Goal: Task Accomplishment & Management: Manage account settings

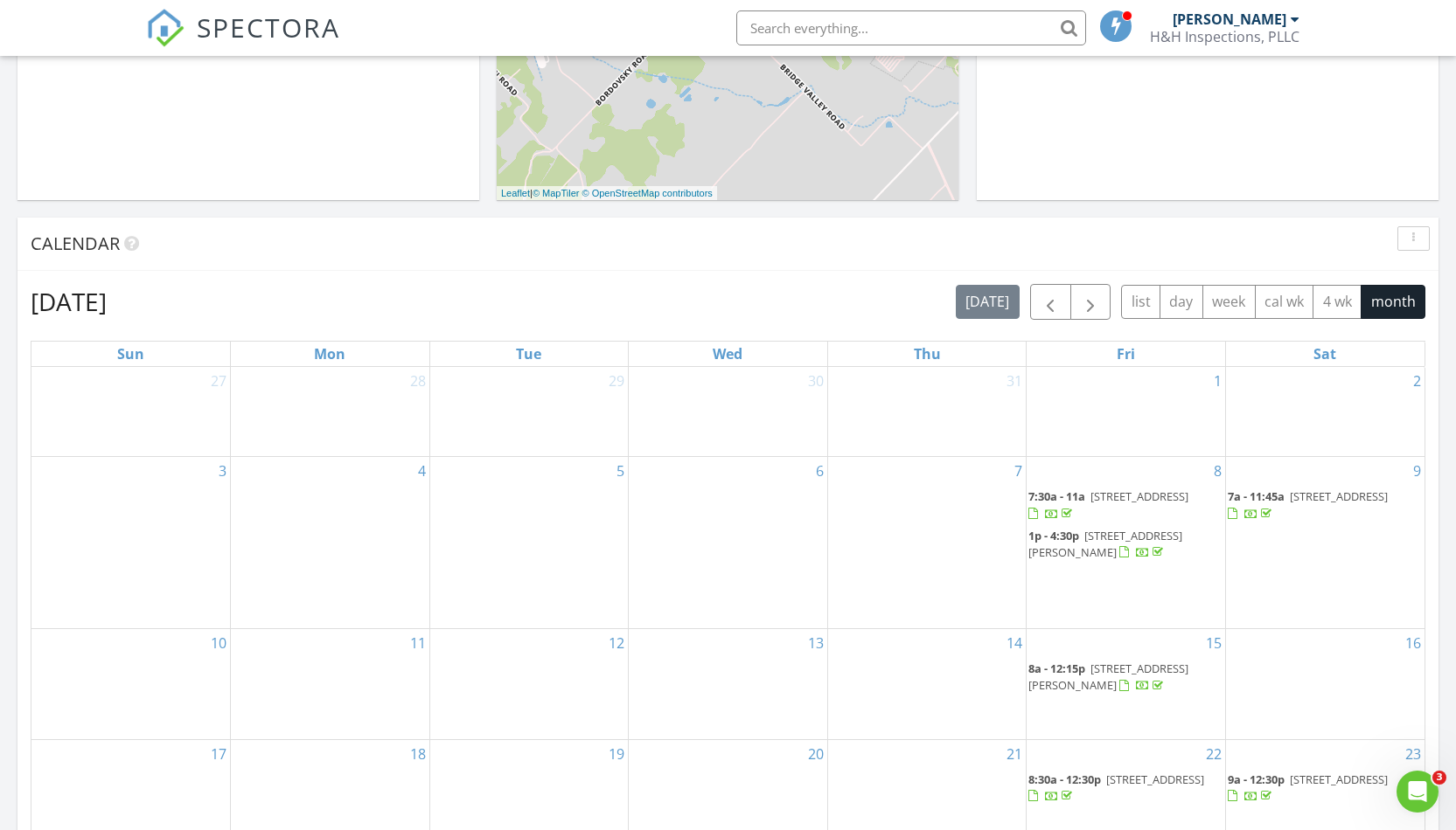
scroll to position [1118, 0]
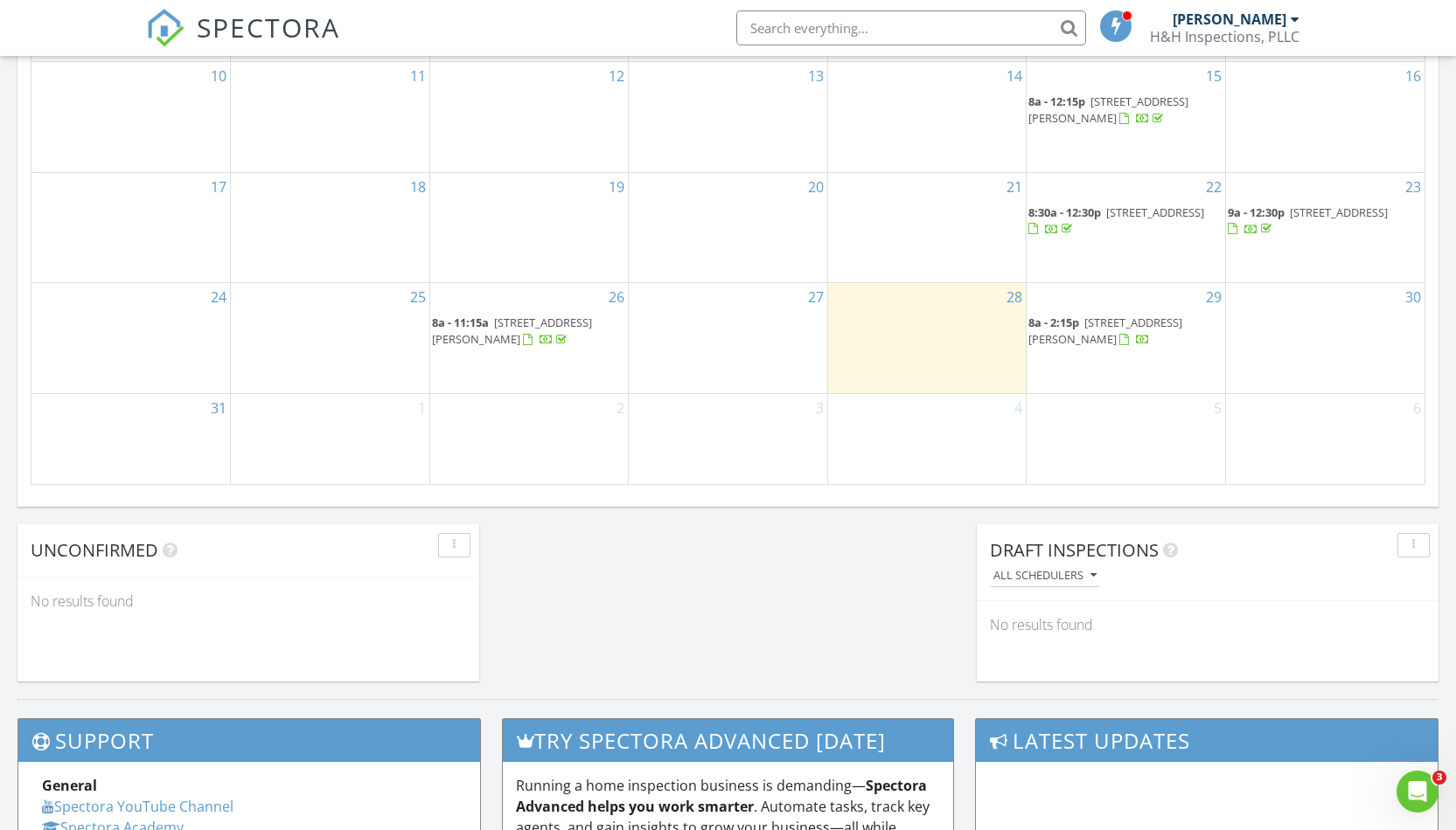
click at [1258, 224] on div at bounding box center [1251, 231] width 14 height 14
click at [1136, 335] on div at bounding box center [1143, 342] width 14 height 14
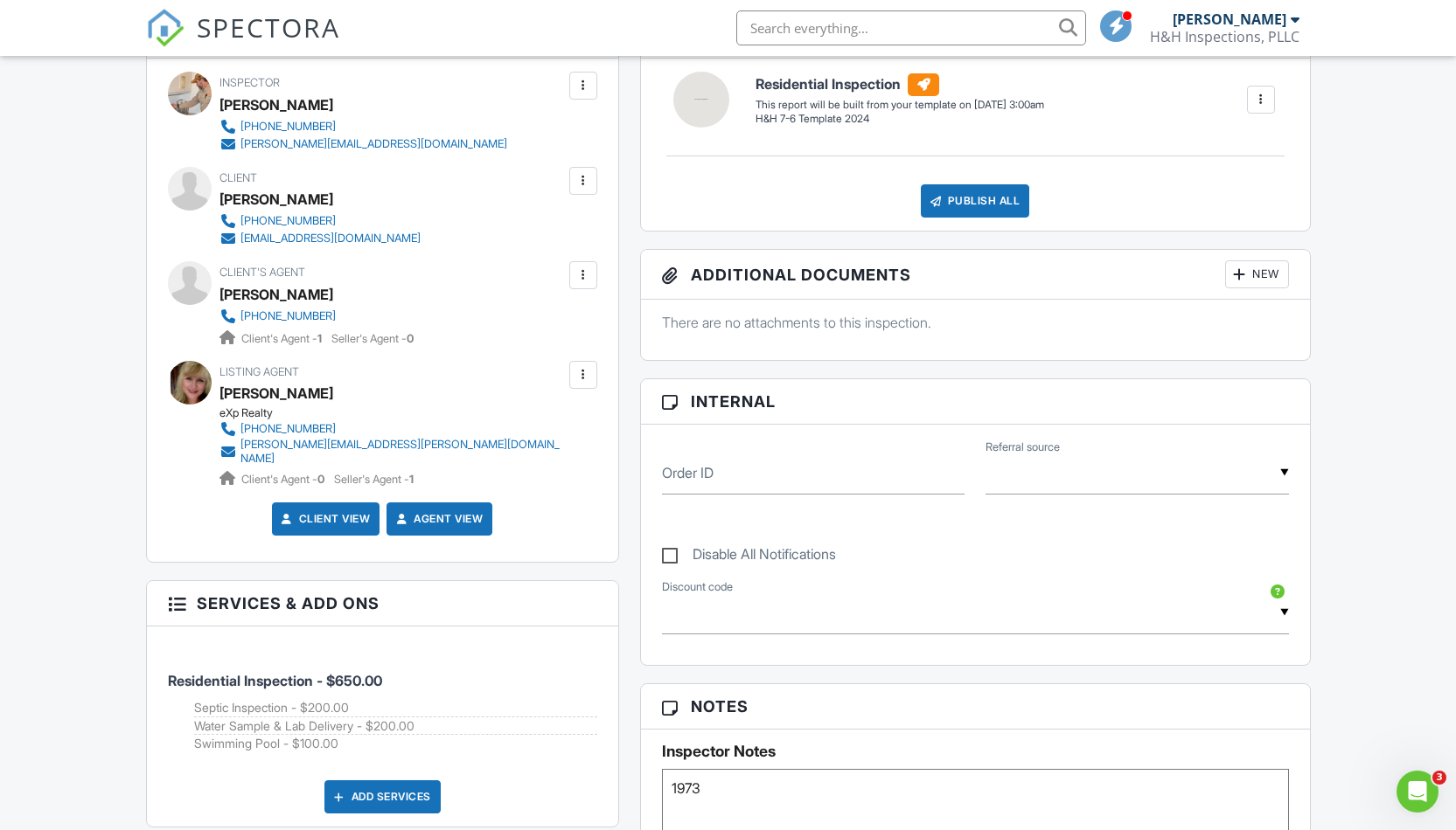
click at [540, 410] on div "Listing Agent Sharon Leshikar eXp Realty 832-603-3345 sharon.leshikar@outlook.c…" at bounding box center [383, 424] width 430 height 127
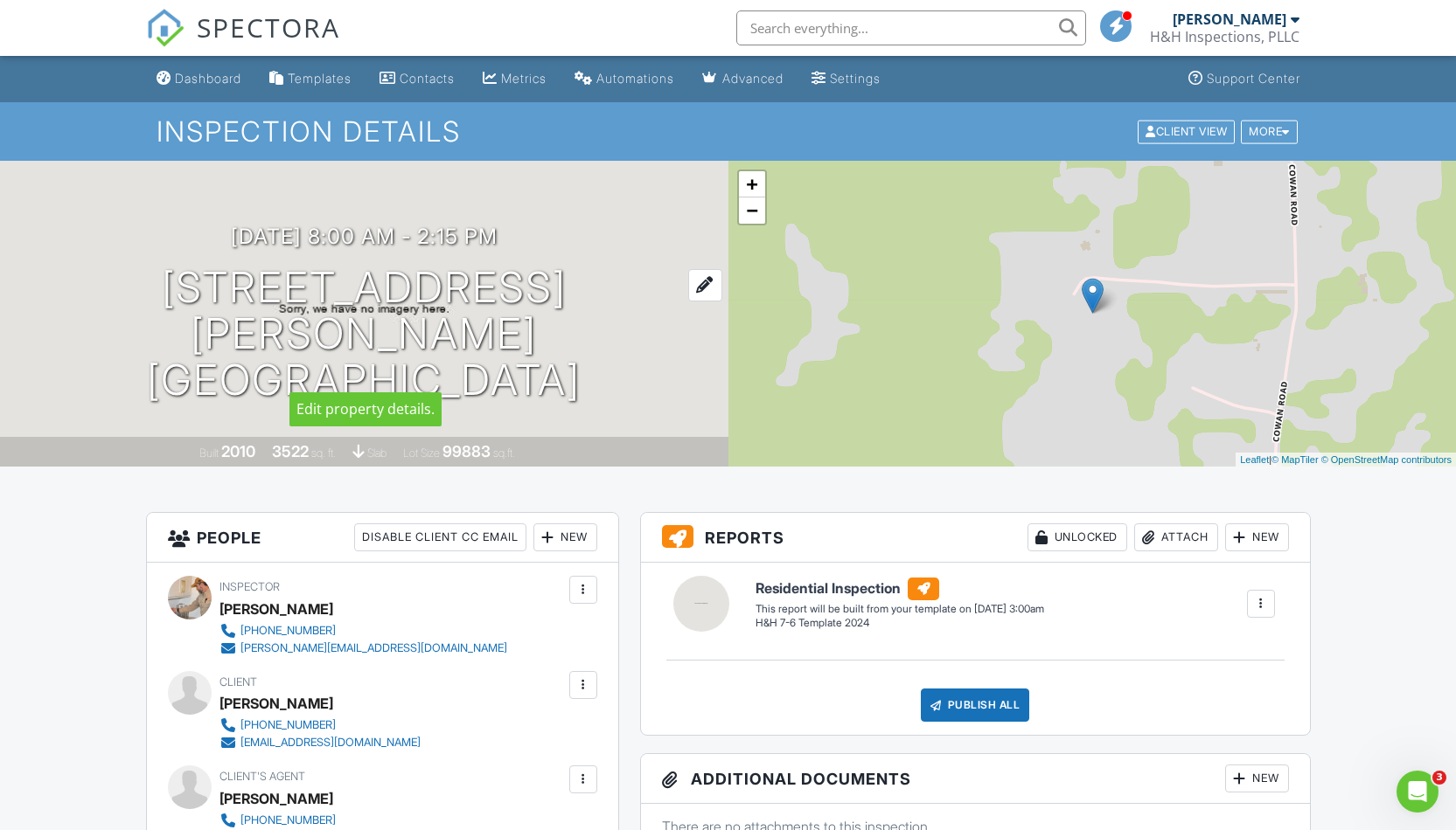
click at [185, 310] on h1 "5202 Cowan Rd Flatonia, TX 78941" at bounding box center [364, 333] width 672 height 138
